Goal: Contribute content: Add original content to the website for others to see

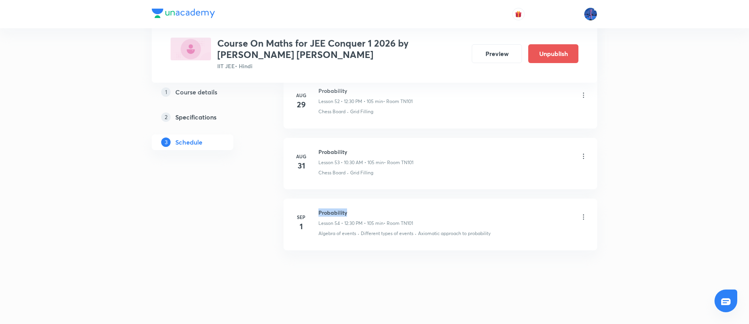
drag, startPoint x: 318, startPoint y: 213, endPoint x: 348, endPoint y: 211, distance: 29.9
click at [348, 211] on h6 "Probability" at bounding box center [365, 213] width 94 height 8
copy h6 "Probability"
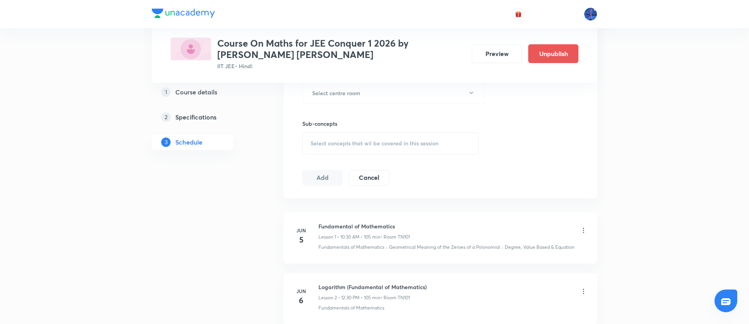
scroll to position [359, 0]
click at [382, 140] on div "Select concepts that wil be covered in this session" at bounding box center [390, 146] width 176 height 22
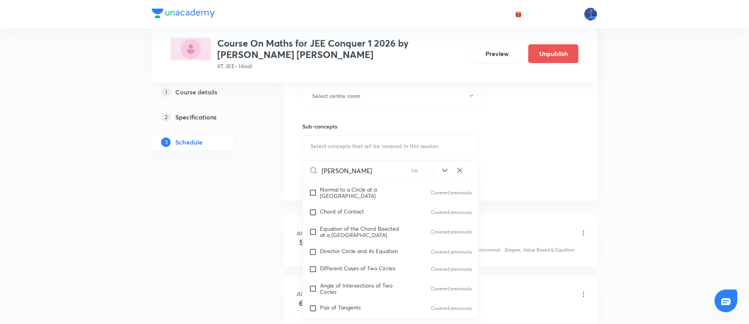
scroll to position [5221, 0]
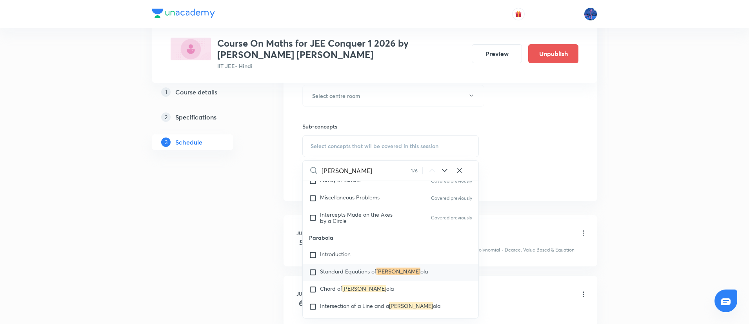
type input "Parab"
drag, startPoint x: 309, startPoint y: 247, endPoint x: 338, endPoint y: 246, distance: 29.4
click at [338, 246] on p "Parabola" at bounding box center [391, 238] width 176 height 18
copy p "Parabola"
click at [327, 275] on span "Standard Equations of" at bounding box center [348, 271] width 56 height 7
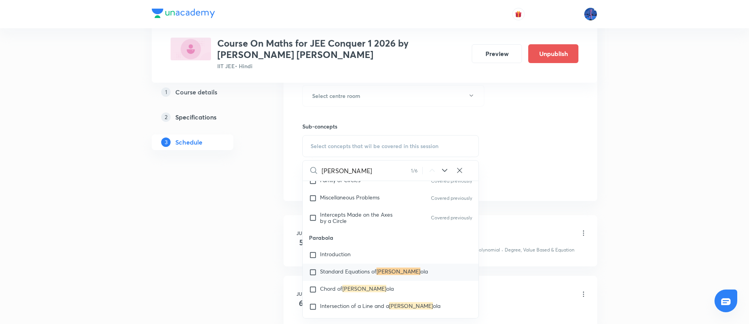
checkbox input "true"
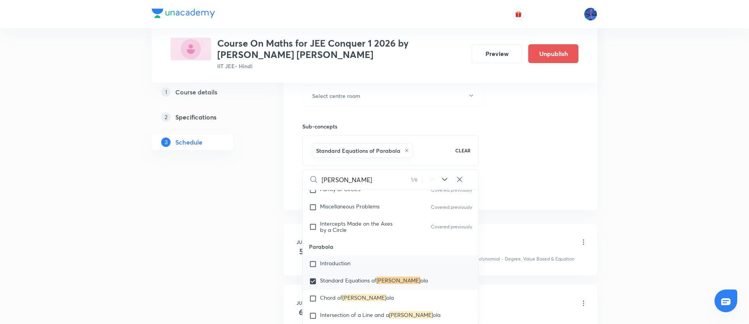
click at [321, 267] on span "Introduction" at bounding box center [335, 262] width 31 height 7
checkbox input "true"
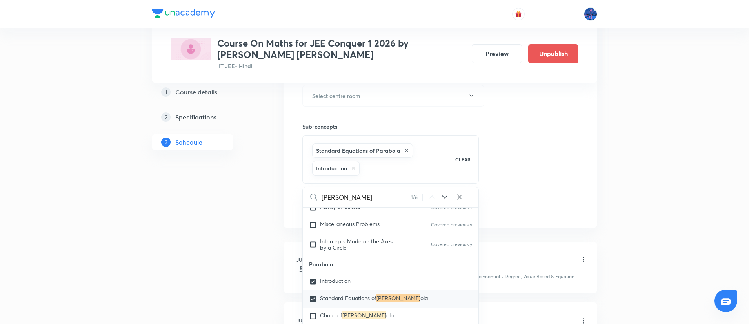
click at [561, 191] on div "Session 55 Live class Session title 0/99 ​ Schedule for Sep 1, 2025, 5:45 PM ​ …" at bounding box center [440, 17] width 276 height 395
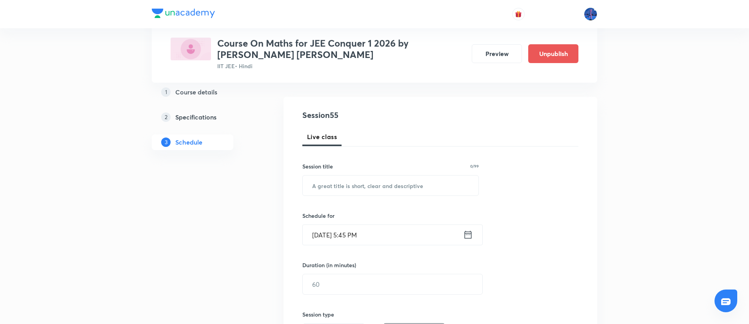
scroll to position [80, 0]
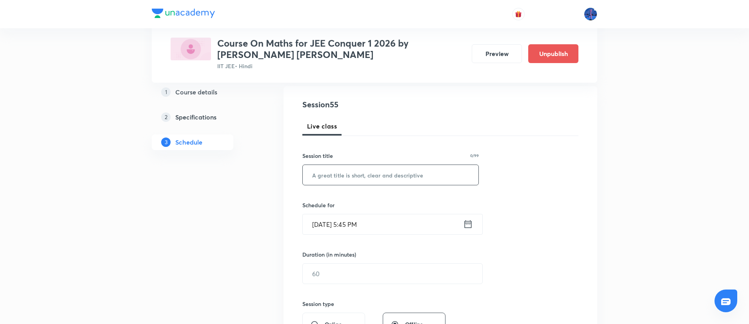
click at [406, 182] on input "text" at bounding box center [391, 175] width 176 height 20
paste input "Parabola"
type input "Parabola"
click at [413, 230] on input "Sep 1, 2025, 5:45 PM" at bounding box center [383, 224] width 160 height 20
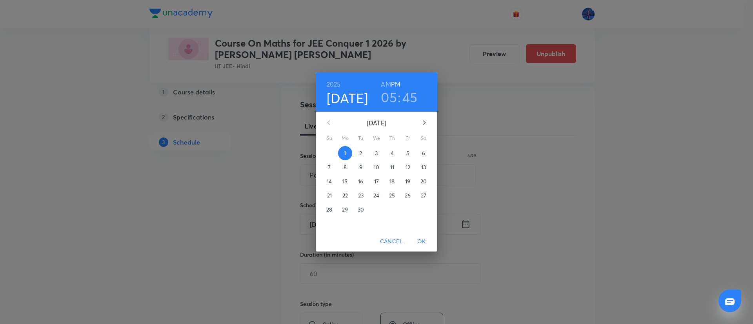
click at [359, 158] on button "2" at bounding box center [361, 153] width 14 height 14
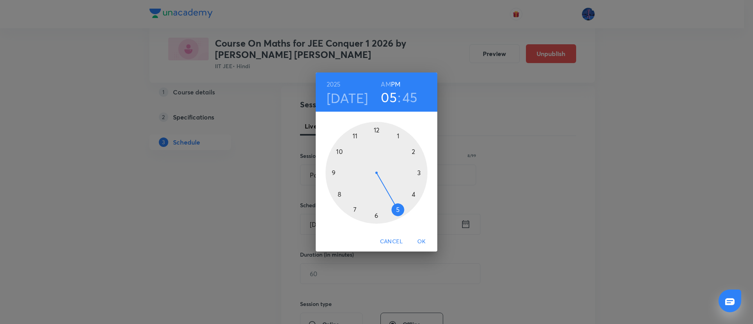
click at [386, 83] on h6 "AM" at bounding box center [386, 84] width 10 height 11
click at [376, 129] on div at bounding box center [376, 173] width 102 height 102
click at [376, 214] on div at bounding box center [376, 173] width 102 height 102
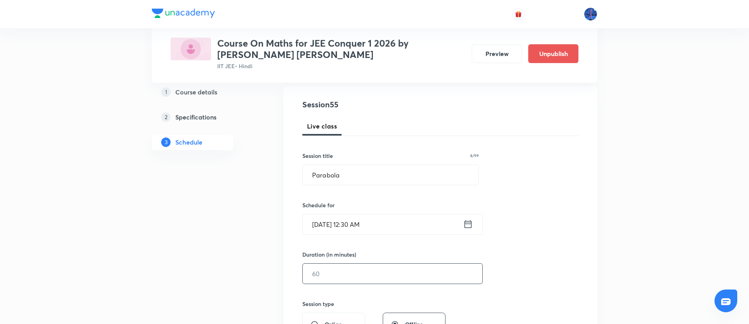
click at [344, 273] on input "text" at bounding box center [393, 274] width 180 height 20
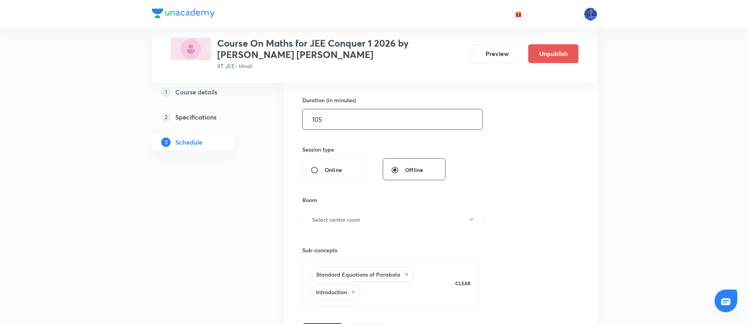
scroll to position [235, 0]
type input "105"
click at [386, 222] on button "Select centre room" at bounding box center [393, 220] width 182 height 22
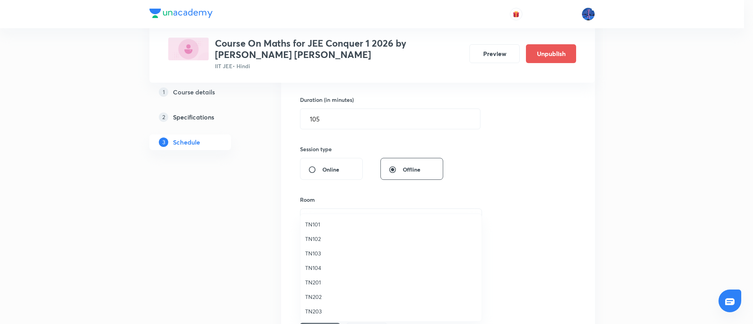
click at [316, 227] on span "TN101" at bounding box center [391, 224] width 172 height 8
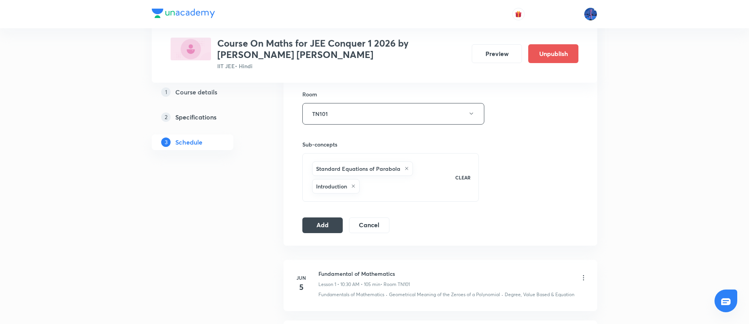
scroll to position [341, 0]
click at [318, 230] on button "Add" at bounding box center [322, 224] width 40 height 16
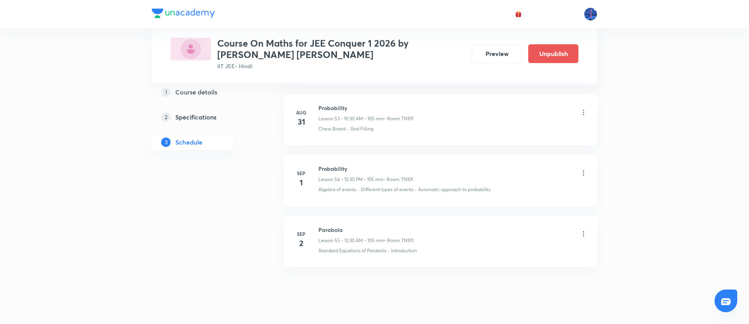
scroll to position [3372, 0]
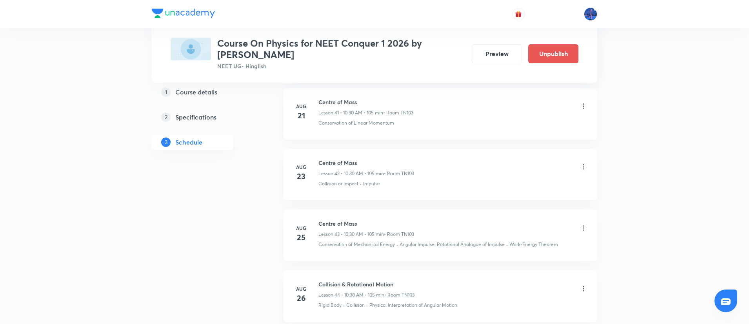
scroll to position [3142, 0]
